Goal: Information Seeking & Learning: Learn about a topic

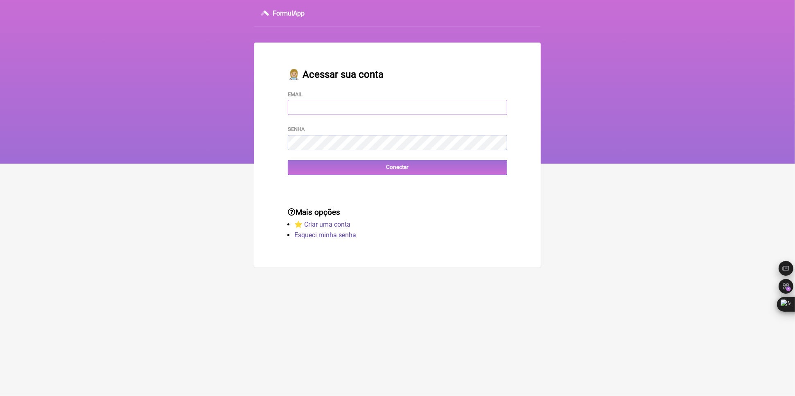
click at [298, 110] on input "Email" at bounding box center [397, 107] width 219 height 15
paste input "fcaetanorj@yahoo.com.br"
type input "fcaetanorj@yahoo.com.br"
click at [363, 172] on input "Conectar" at bounding box center [397, 167] width 219 height 15
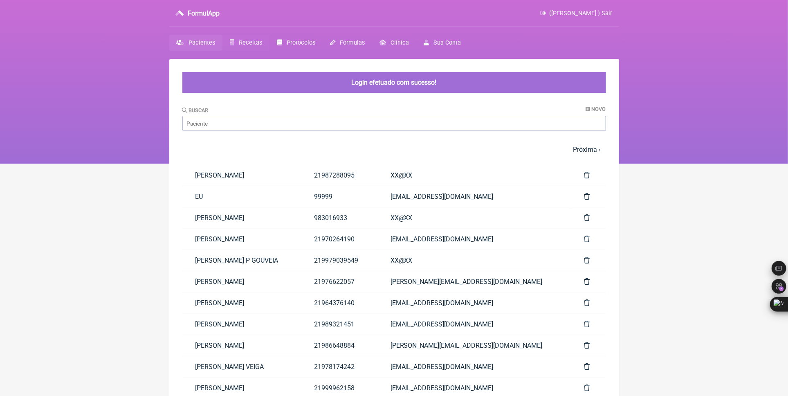
click at [244, 39] on span "Receitas" at bounding box center [250, 42] width 23 height 7
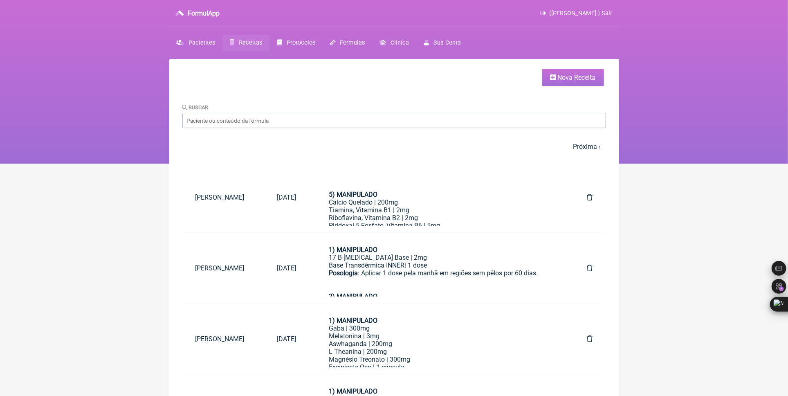
click at [580, 78] on span "Nova Receita" at bounding box center [577, 78] width 38 height 8
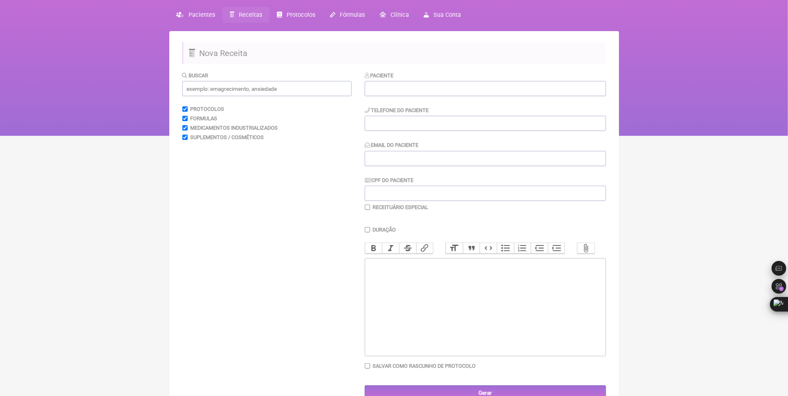
scroll to position [18, 0]
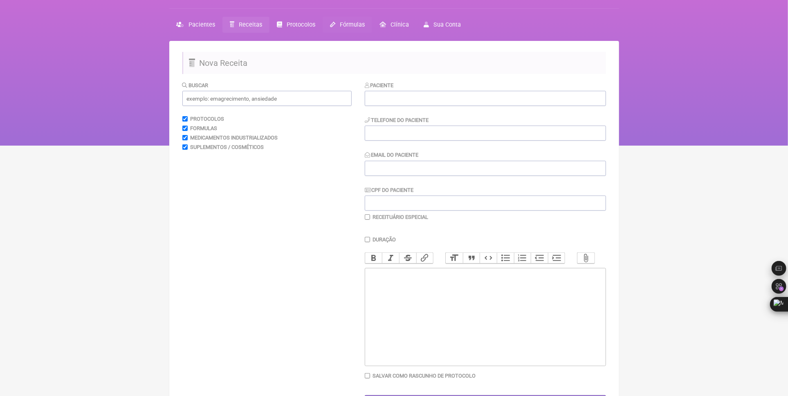
click at [347, 25] on span "Fórmulas" at bounding box center [352, 24] width 25 height 7
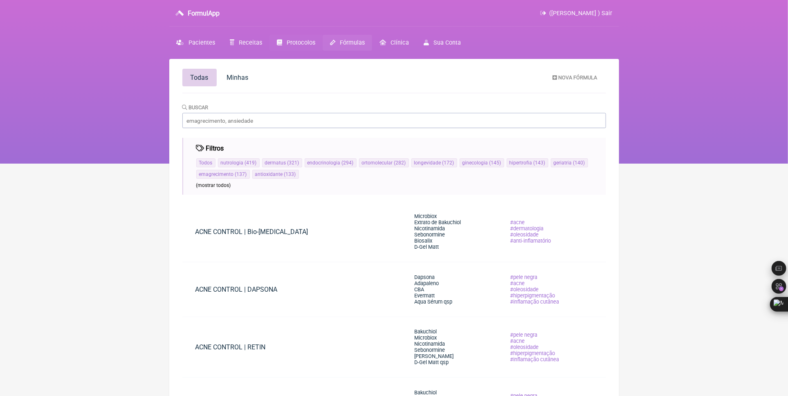
click at [287, 41] on span "Protocolos" at bounding box center [301, 42] width 29 height 7
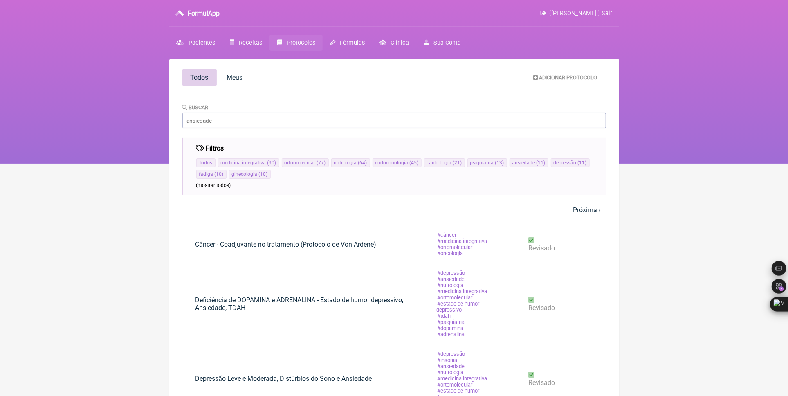
click at [251, 39] on span "Receitas" at bounding box center [250, 42] width 23 height 7
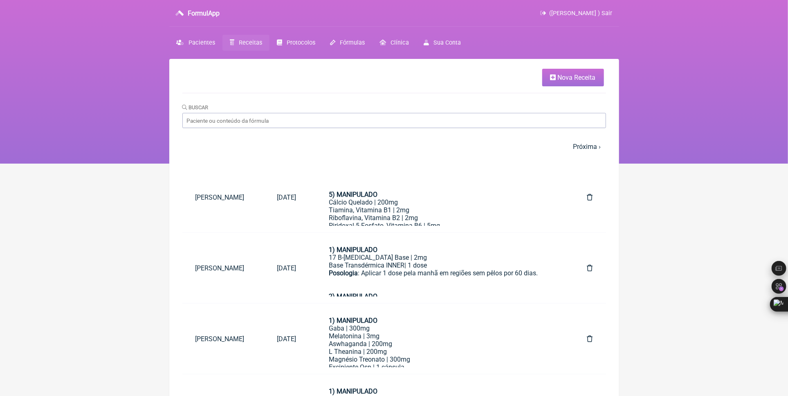
click at [571, 72] on link "Nova Receita" at bounding box center [574, 78] width 62 height 18
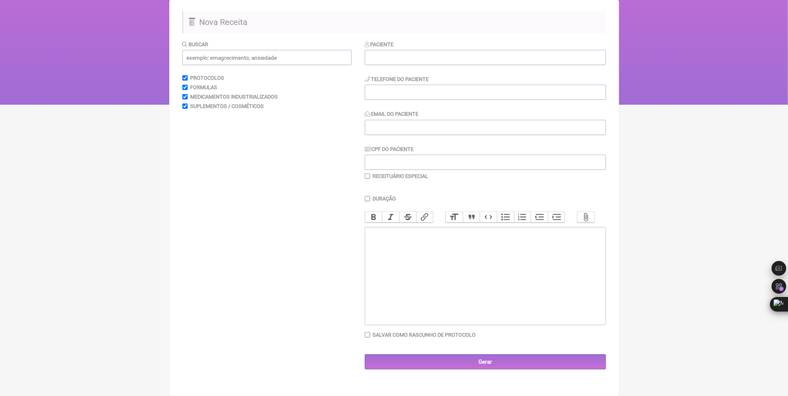
scroll to position [18, 0]
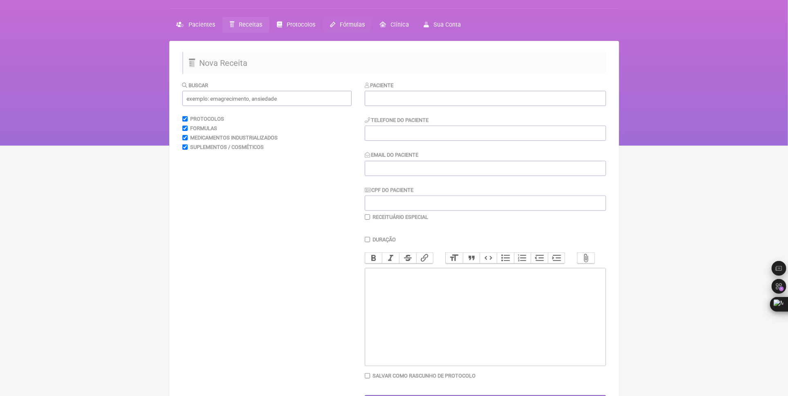
click at [347, 25] on span "Fórmulas" at bounding box center [352, 24] width 25 height 7
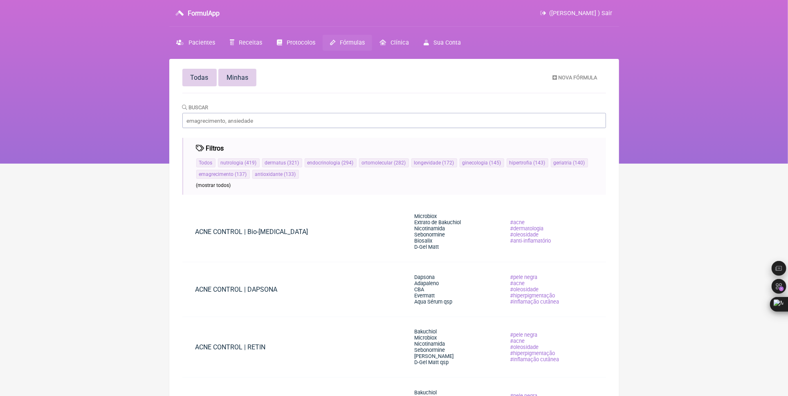
click at [234, 79] on span "Minhas" at bounding box center [238, 78] width 22 height 8
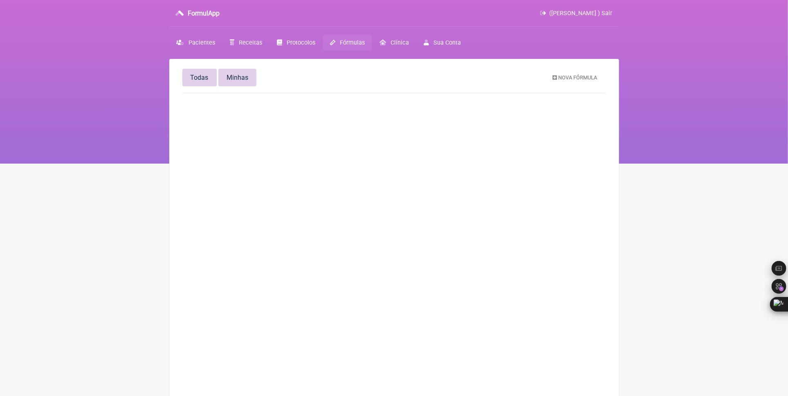
click at [201, 79] on span "Todas" at bounding box center [200, 78] width 18 height 8
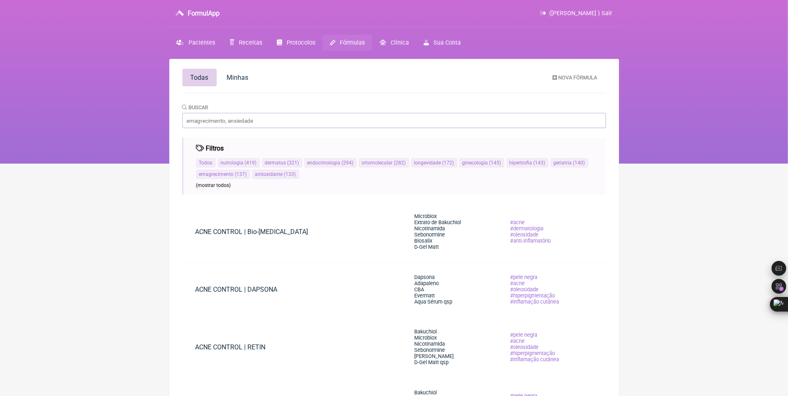
click at [223, 185] on span "(mostrar todos)" at bounding box center [213, 185] width 35 height 6
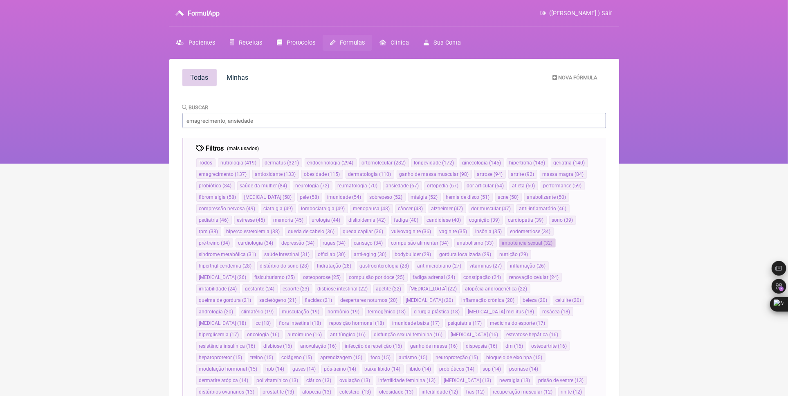
click at [502, 241] on span "impotência sexual" at bounding box center [522, 243] width 41 height 6
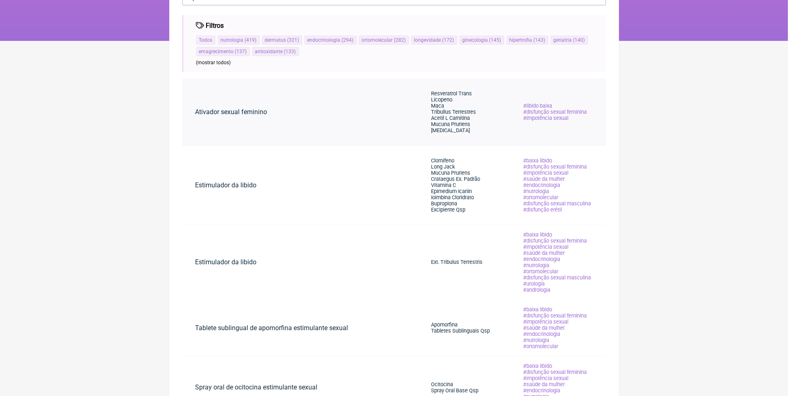
click at [457, 118] on span "Acetil L Carnitina" at bounding box center [450, 118] width 39 height 6
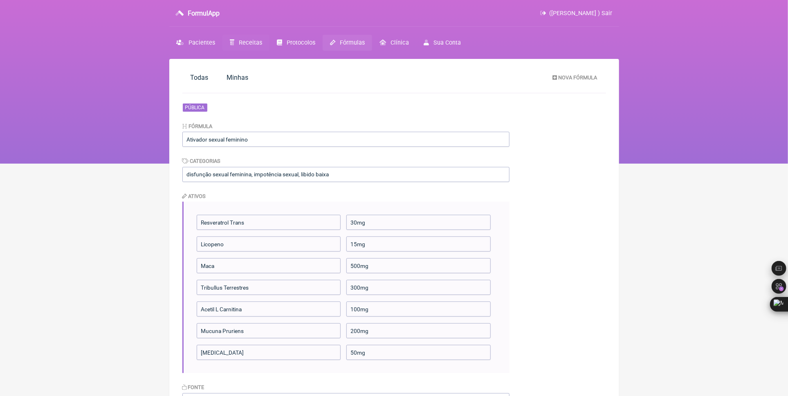
click at [249, 42] on span "Receitas" at bounding box center [250, 42] width 23 height 7
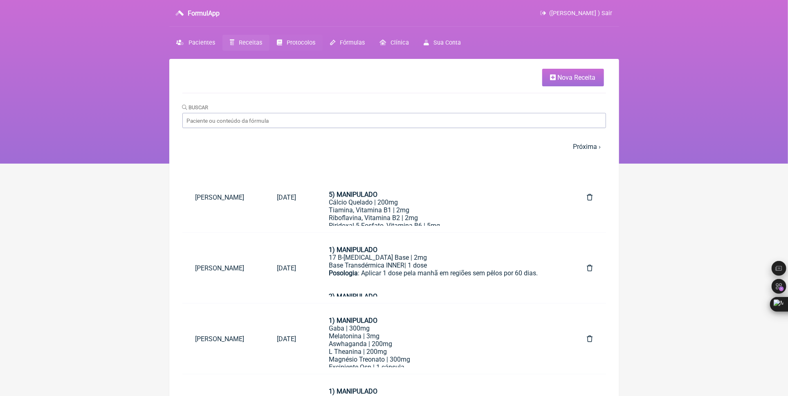
click at [289, 39] on span "Protocolos" at bounding box center [301, 42] width 29 height 7
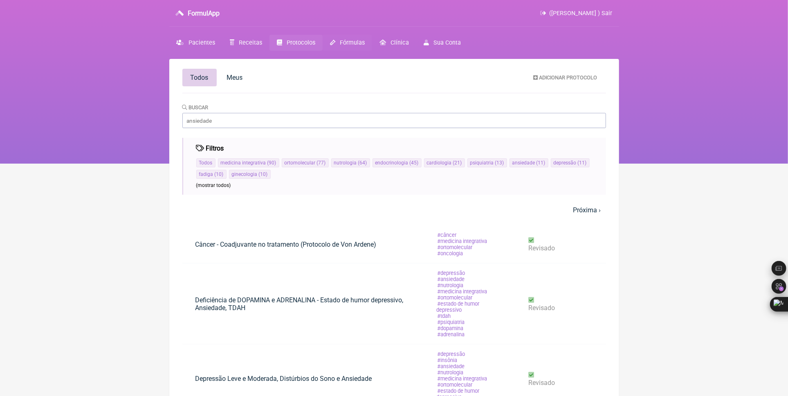
click at [346, 44] on span "Fórmulas" at bounding box center [352, 42] width 25 height 7
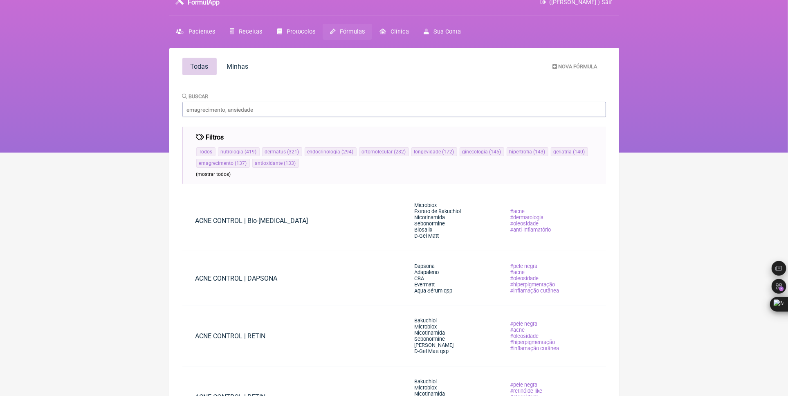
scroll to position [41, 0]
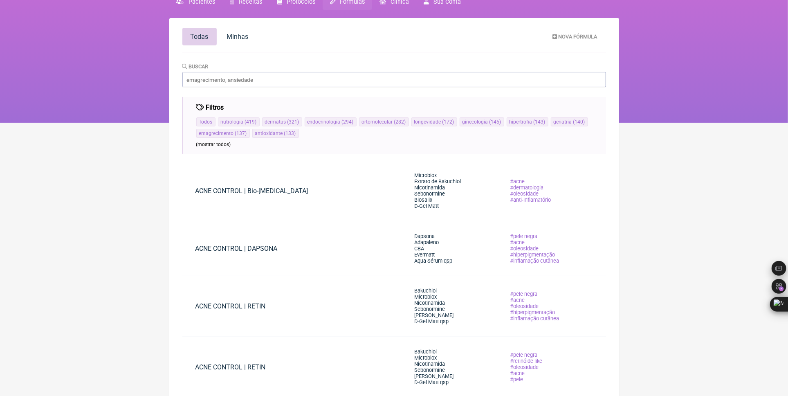
click at [27, 123] on html "FormulApp ([PERSON_NAME] ) Sair [GEOGRAPHIC_DATA] Receitas Protocolos Fórmulas …" at bounding box center [394, 41] width 788 height 164
